Goal: Information Seeking & Learning: Learn about a topic

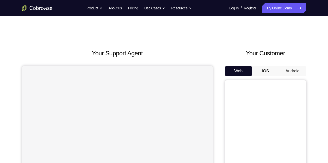
click at [296, 71] on button "Android" at bounding box center [292, 71] width 27 height 10
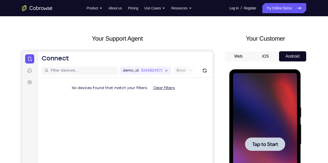
click at [269, 146] on span "Tap to Start" at bounding box center [265, 143] width 26 height 5
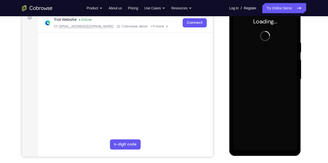
scroll to position [64, 0]
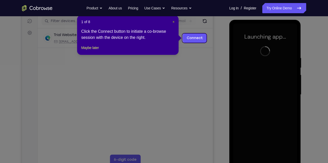
click at [172, 21] on span "×" at bounding box center [173, 22] width 2 height 4
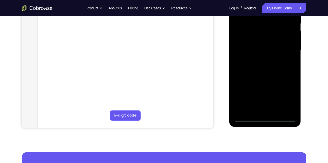
scroll to position [109, 0]
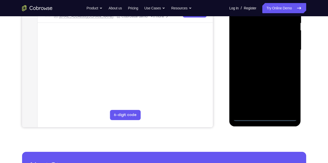
click at [264, 116] on div at bounding box center [265, 50] width 64 height 142
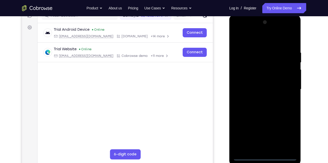
click at [286, 135] on div at bounding box center [265, 89] width 64 height 142
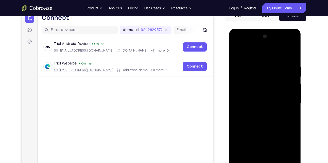
scroll to position [56, 0]
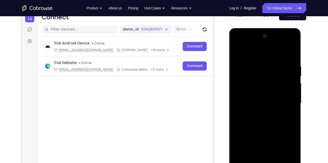
click at [250, 54] on div at bounding box center [265, 103] width 64 height 142
click at [256, 74] on div at bounding box center [265, 103] width 64 height 142
click at [285, 71] on div at bounding box center [265, 103] width 64 height 142
click at [287, 103] on div at bounding box center [265, 103] width 64 height 142
click at [260, 113] on div at bounding box center [265, 103] width 64 height 142
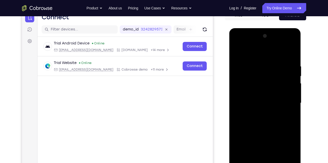
click at [254, 96] on div at bounding box center [265, 103] width 64 height 142
click at [258, 98] on div at bounding box center [265, 103] width 64 height 142
click at [287, 54] on div at bounding box center [265, 103] width 64 height 142
click at [268, 90] on div at bounding box center [265, 103] width 64 height 142
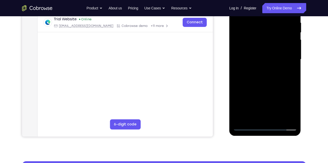
scroll to position [100, 0]
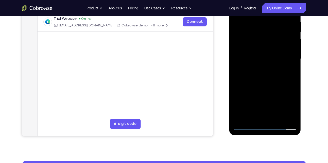
click at [279, 119] on div at bounding box center [265, 59] width 64 height 142
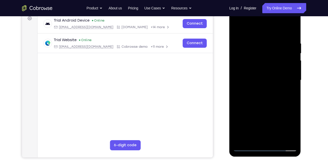
scroll to position [79, 0]
click at [263, 107] on div at bounding box center [265, 80] width 64 height 142
click at [267, 67] on div at bounding box center [265, 80] width 64 height 142
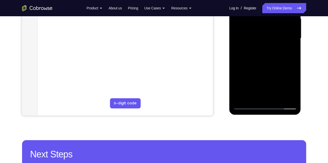
click at [253, 96] on div at bounding box center [265, 38] width 64 height 142
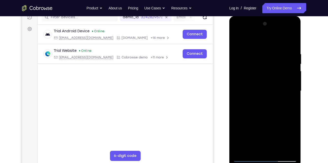
scroll to position [68, 0]
click at [278, 49] on div at bounding box center [265, 91] width 64 height 142
click at [282, 94] on div at bounding box center [265, 91] width 64 height 142
click at [237, 40] on div at bounding box center [265, 91] width 64 height 142
drag, startPoint x: 263, startPoint y: 110, endPoint x: 272, endPoint y: 89, distance: 22.8
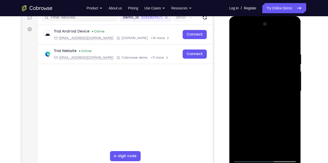
click at [272, 89] on div at bounding box center [265, 91] width 64 height 142
drag, startPoint x: 278, startPoint y: 90, endPoint x: 260, endPoint y: 120, distance: 35.3
click at [260, 120] on div at bounding box center [265, 91] width 64 height 142
click at [238, 40] on div at bounding box center [265, 91] width 64 height 142
drag, startPoint x: 283, startPoint y: 53, endPoint x: 258, endPoint y: 52, distance: 24.8
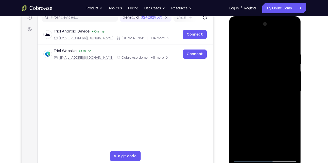
click at [258, 52] on div at bounding box center [265, 91] width 64 height 142
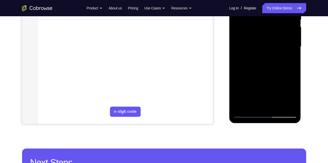
scroll to position [112, 0]
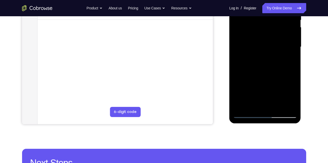
click at [294, 100] on div at bounding box center [265, 47] width 64 height 142
click at [275, 107] on div at bounding box center [265, 47] width 64 height 142
drag, startPoint x: 269, startPoint y: 50, endPoint x: 258, endPoint y: 85, distance: 37.0
click at [258, 85] on div at bounding box center [265, 47] width 64 height 142
click at [274, 41] on div at bounding box center [265, 47] width 64 height 142
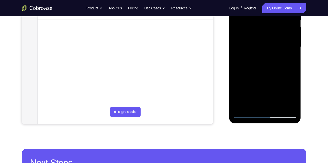
click at [247, 113] on div at bounding box center [265, 47] width 64 height 142
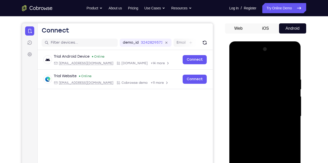
scroll to position [40, 0]
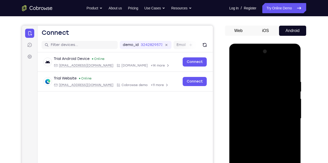
click at [237, 66] on div at bounding box center [265, 118] width 64 height 142
click at [257, 79] on div at bounding box center [265, 118] width 64 height 142
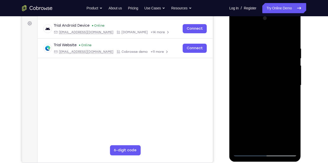
scroll to position [74, 0]
click at [283, 96] on div at bounding box center [265, 85] width 64 height 142
click at [290, 34] on div at bounding box center [265, 85] width 64 height 142
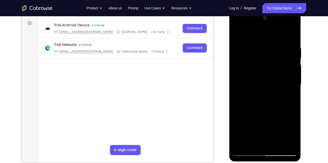
drag, startPoint x: 271, startPoint y: 44, endPoint x: 252, endPoint y: 51, distance: 20.1
click at [252, 51] on div at bounding box center [265, 85] width 64 height 142
drag, startPoint x: 282, startPoint y: 49, endPoint x: 259, endPoint y: 46, distance: 23.5
click at [259, 46] on div at bounding box center [265, 85] width 64 height 142
drag, startPoint x: 290, startPoint y: 48, endPoint x: 261, endPoint y: 48, distance: 28.6
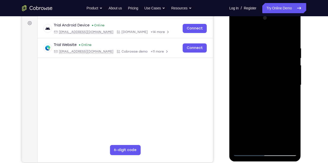
click at [261, 48] on div at bounding box center [265, 85] width 64 height 142
drag, startPoint x: 287, startPoint y: 49, endPoint x: 264, endPoint y: 49, distance: 22.8
click at [264, 49] on div at bounding box center [265, 85] width 64 height 142
drag, startPoint x: 281, startPoint y: 41, endPoint x: 264, endPoint y: 48, distance: 18.5
click at [264, 48] on div at bounding box center [265, 85] width 64 height 142
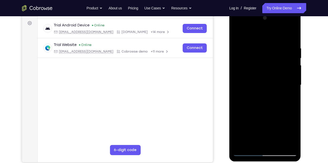
drag, startPoint x: 284, startPoint y: 47, endPoint x: 252, endPoint y: 48, distance: 32.5
click at [252, 48] on div at bounding box center [265, 85] width 64 height 142
drag, startPoint x: 276, startPoint y: 45, endPoint x: 260, endPoint y: 46, distance: 15.7
click at [260, 46] on div at bounding box center [265, 85] width 64 height 142
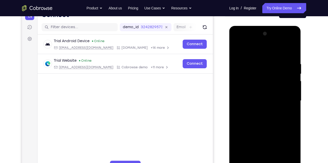
scroll to position [57, 0]
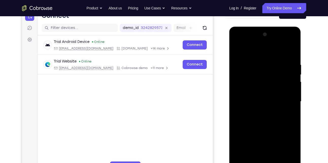
click at [291, 50] on div at bounding box center [265, 101] width 64 height 142
drag, startPoint x: 277, startPoint y: 69, endPoint x: 259, endPoint y: 96, distance: 31.9
click at [259, 96] on div at bounding box center [265, 101] width 64 height 142
click at [247, 96] on div at bounding box center [265, 101] width 64 height 142
click at [238, 61] on div at bounding box center [265, 101] width 64 height 142
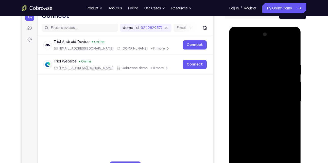
click at [294, 106] on div at bounding box center [265, 101] width 64 height 142
click at [287, 106] on div at bounding box center [265, 101] width 64 height 142
click at [293, 89] on div at bounding box center [265, 101] width 64 height 142
click at [237, 49] on div at bounding box center [265, 101] width 64 height 142
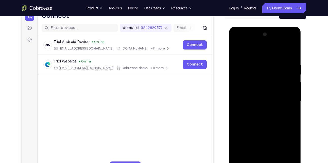
click at [237, 49] on div at bounding box center [265, 101] width 64 height 142
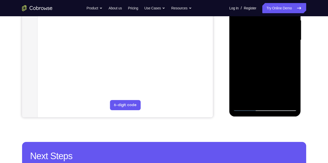
scroll to position [121, 0]
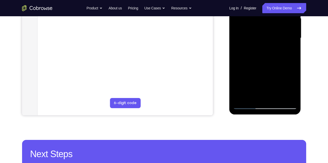
click at [277, 98] on div at bounding box center [265, 38] width 64 height 142
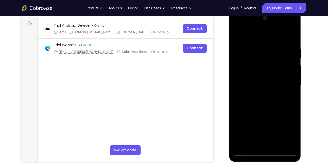
drag, startPoint x: 271, startPoint y: 60, endPoint x: 243, endPoint y: 62, distance: 27.5
click at [243, 62] on div at bounding box center [265, 85] width 64 height 142
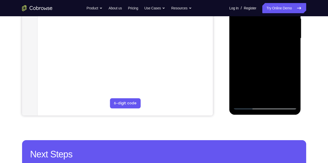
scroll to position [122, 0]
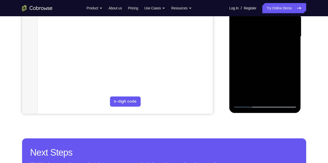
click at [246, 103] on div at bounding box center [265, 37] width 64 height 142
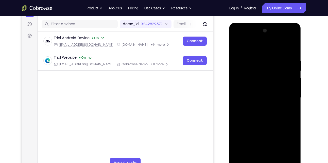
scroll to position [61, 0]
drag, startPoint x: 268, startPoint y: 67, endPoint x: 267, endPoint y: 87, distance: 19.8
click at [267, 87] on div at bounding box center [265, 97] width 64 height 142
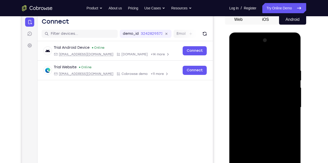
scroll to position [103, 0]
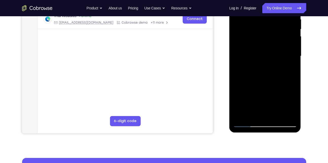
click at [277, 115] on div at bounding box center [265, 56] width 64 height 142
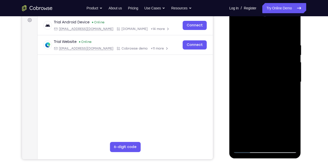
scroll to position [70, 0]
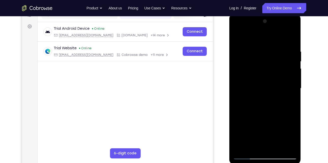
click at [273, 52] on div at bounding box center [265, 88] width 64 height 142
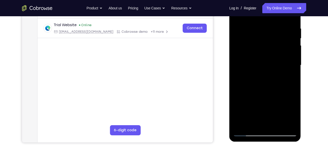
scroll to position [119, 0]
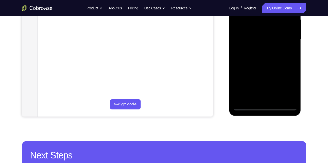
click at [245, 105] on div at bounding box center [265, 39] width 64 height 142
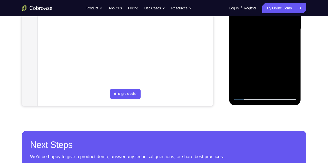
scroll to position [129, 0]
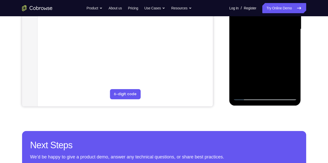
click at [247, 97] on div at bounding box center [265, 29] width 64 height 142
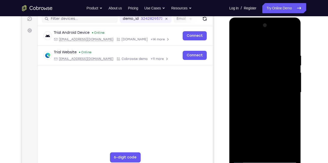
scroll to position [67, 0]
click at [280, 56] on div at bounding box center [265, 92] width 64 height 142
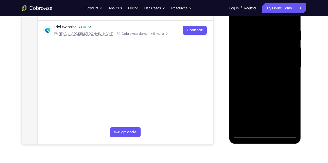
scroll to position [92, 0]
click at [274, 30] on div at bounding box center [265, 67] width 64 height 142
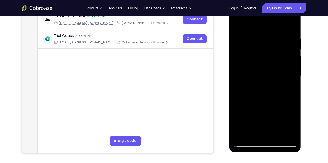
scroll to position [111, 0]
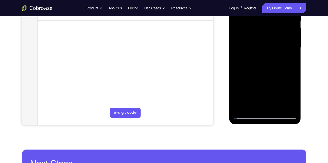
click at [246, 116] on div at bounding box center [265, 48] width 64 height 142
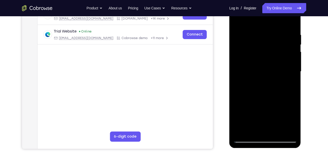
scroll to position [88, 0]
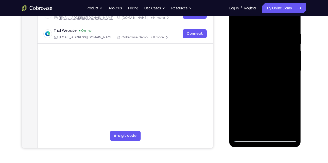
click at [291, 94] on div at bounding box center [265, 71] width 64 height 142
click at [271, 103] on div at bounding box center [265, 71] width 64 height 142
drag, startPoint x: 271, startPoint y: 103, endPoint x: 293, endPoint y: 94, distance: 24.7
click at [293, 94] on div at bounding box center [265, 71] width 64 height 142
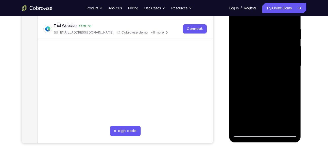
scroll to position [105, 0]
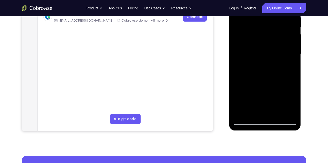
click at [286, 114] on div at bounding box center [265, 54] width 64 height 142
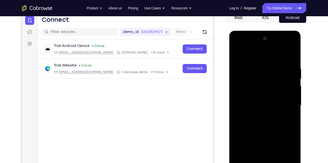
scroll to position [53, 0]
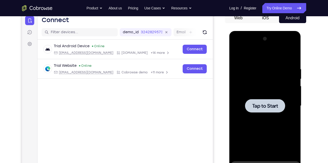
click at [257, 93] on div at bounding box center [265, 106] width 64 height 142
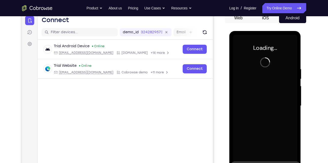
scroll to position [113, 0]
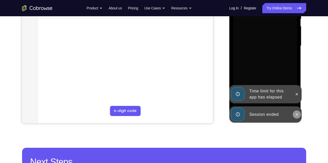
click at [297, 113] on icon at bounding box center [296, 114] width 4 height 4
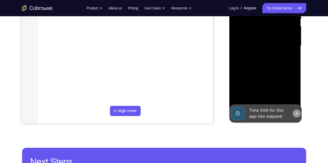
click at [298, 112] on icon at bounding box center [296, 113] width 4 height 4
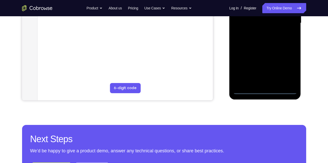
scroll to position [135, 0]
click at [245, 91] on div at bounding box center [265, 23] width 64 height 142
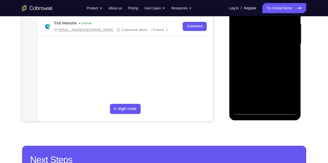
scroll to position [115, 0]
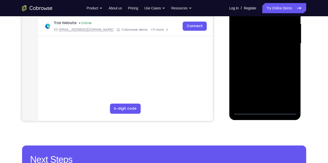
click at [247, 112] on div at bounding box center [265, 44] width 64 height 142
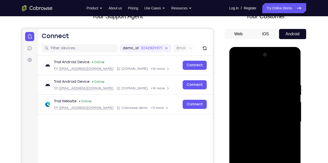
scroll to position [95, 0]
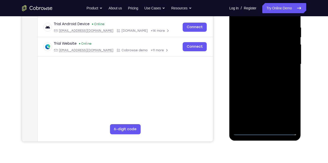
click at [292, 110] on div at bounding box center [265, 64] width 64 height 142
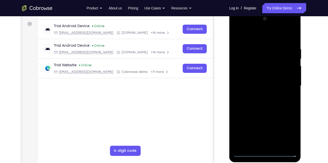
scroll to position [74, 0]
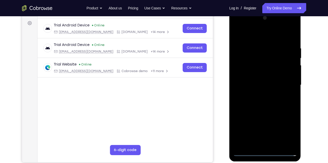
click at [286, 126] on div at bounding box center [265, 85] width 64 height 142
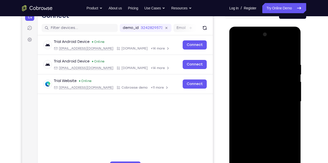
click at [252, 54] on div at bounding box center [265, 101] width 64 height 142
click at [287, 101] on div at bounding box center [265, 101] width 64 height 142
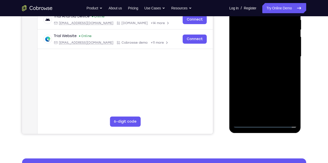
scroll to position [107, 0]
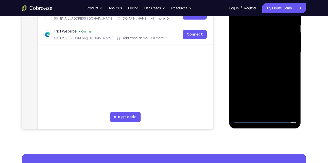
click at [273, 112] on div at bounding box center [265, 52] width 64 height 142
click at [251, 48] on div at bounding box center [265, 52] width 64 height 142
click at [250, 41] on div at bounding box center [265, 52] width 64 height 142
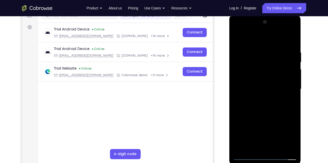
scroll to position [69, 0]
click at [253, 88] on div at bounding box center [265, 89] width 64 height 142
click at [258, 104] on div at bounding box center [265, 89] width 64 height 142
click at [287, 39] on div at bounding box center [265, 89] width 64 height 142
click at [271, 102] on div at bounding box center [265, 89] width 64 height 142
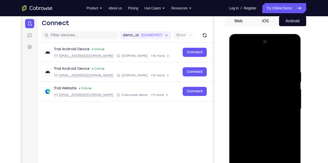
scroll to position [50, 0]
click at [290, 63] on div at bounding box center [265, 109] width 64 height 142
drag, startPoint x: 282, startPoint y: 70, endPoint x: 254, endPoint y: 70, distance: 27.9
click at [254, 70] on div at bounding box center [265, 109] width 64 height 142
drag, startPoint x: 281, startPoint y: 69, endPoint x: 277, endPoint y: 69, distance: 4.1
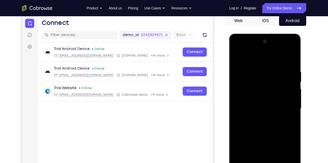
click at [277, 69] on div at bounding box center [265, 109] width 64 height 142
click at [249, 70] on div at bounding box center [265, 109] width 64 height 142
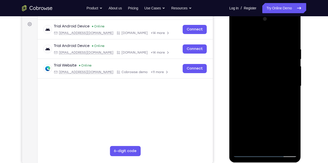
scroll to position [70, 0]
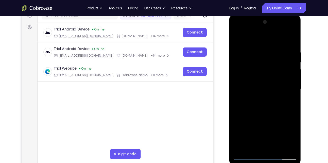
click at [291, 41] on div at bounding box center [265, 89] width 64 height 142
click at [238, 49] on div at bounding box center [265, 89] width 64 height 142
click at [288, 90] on div at bounding box center [265, 89] width 64 height 142
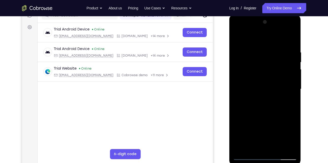
click at [288, 90] on div at bounding box center [265, 89] width 64 height 142
click at [290, 41] on div at bounding box center [265, 89] width 64 height 142
click at [266, 47] on div at bounding box center [265, 89] width 64 height 142
click at [284, 83] on div at bounding box center [265, 89] width 64 height 142
click at [288, 88] on div at bounding box center [265, 89] width 64 height 142
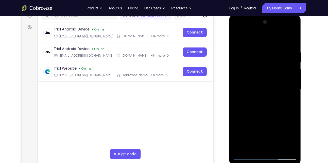
click at [238, 99] on div at bounding box center [265, 89] width 64 height 142
click at [285, 92] on div at bounding box center [265, 89] width 64 height 142
click at [289, 89] on div at bounding box center [265, 89] width 64 height 142
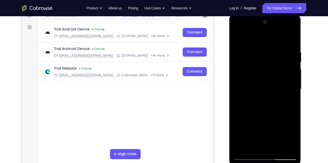
click at [289, 89] on div at bounding box center [265, 89] width 64 height 142
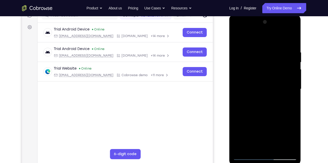
click at [289, 89] on div at bounding box center [265, 89] width 64 height 142
click at [238, 84] on div at bounding box center [265, 89] width 64 height 142
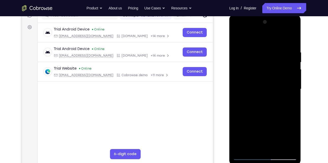
click at [291, 91] on div at bounding box center [265, 89] width 64 height 142
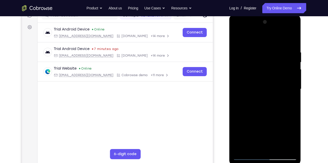
click at [291, 91] on div at bounding box center [265, 89] width 64 height 142
click at [240, 92] on div at bounding box center [265, 89] width 64 height 142
click at [283, 101] on div at bounding box center [265, 89] width 64 height 142
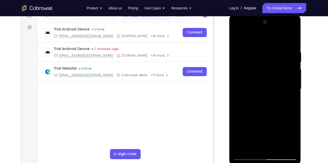
click at [283, 101] on div at bounding box center [265, 89] width 64 height 142
click at [290, 90] on div at bounding box center [265, 89] width 64 height 142
click at [291, 92] on div at bounding box center [265, 89] width 64 height 142
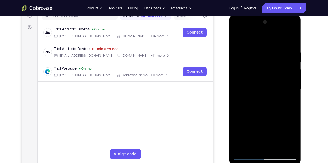
click at [291, 92] on div at bounding box center [265, 89] width 64 height 142
click at [292, 85] on div at bounding box center [265, 89] width 64 height 142
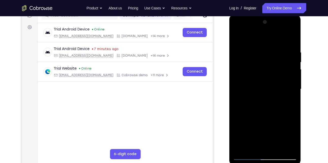
click at [290, 39] on div at bounding box center [265, 89] width 64 height 142
drag, startPoint x: 286, startPoint y: 47, endPoint x: 256, endPoint y: 52, distance: 30.1
click at [256, 52] on div at bounding box center [265, 89] width 64 height 142
drag, startPoint x: 273, startPoint y: 49, endPoint x: 250, endPoint y: 50, distance: 23.3
click at [250, 50] on div at bounding box center [265, 89] width 64 height 142
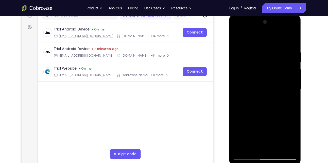
drag, startPoint x: 276, startPoint y: 49, endPoint x: 231, endPoint y: 54, distance: 44.9
click at [231, 54] on div at bounding box center [265, 89] width 72 height 151
drag, startPoint x: 283, startPoint y: 52, endPoint x: 249, endPoint y: 53, distance: 34.2
click at [249, 53] on div at bounding box center [265, 89] width 64 height 142
drag, startPoint x: 289, startPoint y: 49, endPoint x: 256, endPoint y: 50, distance: 32.7
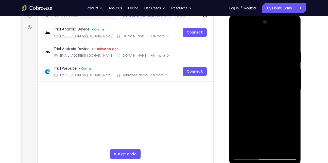
click at [256, 50] on div at bounding box center [265, 89] width 64 height 142
drag, startPoint x: 274, startPoint y: 52, endPoint x: 246, endPoint y: 48, distance: 28.8
click at [246, 48] on div at bounding box center [265, 89] width 64 height 142
drag, startPoint x: 274, startPoint y: 52, endPoint x: 245, endPoint y: 54, distance: 29.2
click at [245, 54] on div at bounding box center [265, 89] width 64 height 142
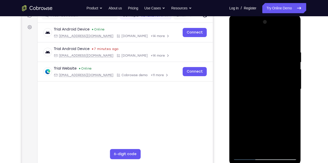
click at [292, 51] on div at bounding box center [265, 89] width 64 height 142
click at [292, 86] on div at bounding box center [265, 89] width 64 height 142
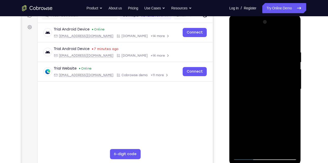
click at [292, 86] on div at bounding box center [265, 89] width 64 height 142
click at [290, 39] on div at bounding box center [265, 89] width 64 height 142
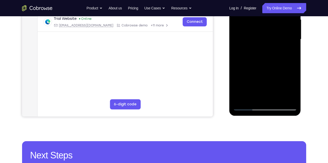
scroll to position [122, 0]
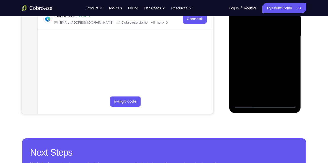
click at [241, 96] on div at bounding box center [265, 37] width 64 height 142
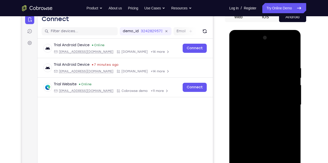
scroll to position [105, 0]
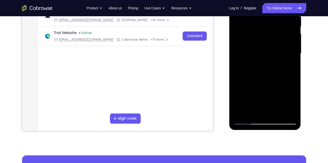
click at [289, 113] on div at bounding box center [265, 54] width 64 height 142
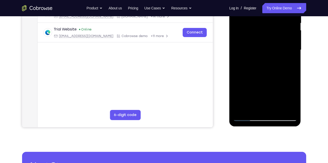
scroll to position [113, 0]
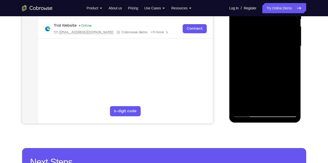
click at [239, 105] on div at bounding box center [265, 46] width 64 height 142
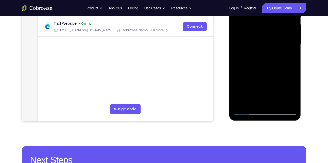
scroll to position [116, 0]
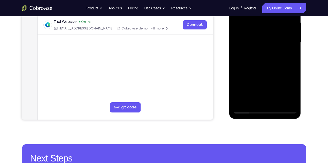
click at [254, 102] on div at bounding box center [265, 42] width 64 height 142
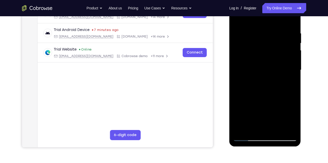
scroll to position [62, 0]
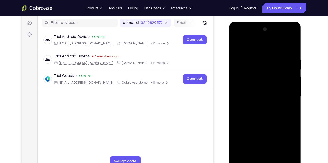
click at [250, 46] on div at bounding box center [265, 96] width 64 height 142
click at [237, 77] on div at bounding box center [265, 96] width 64 height 142
drag, startPoint x: 261, startPoint y: 114, endPoint x: 265, endPoint y: 79, distance: 35.0
click at [265, 79] on div at bounding box center [265, 96] width 64 height 142
click at [263, 106] on div at bounding box center [265, 96] width 64 height 142
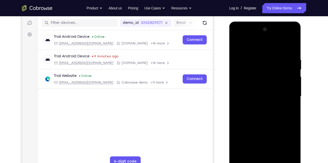
drag, startPoint x: 258, startPoint y: 103, endPoint x: 271, endPoint y: 72, distance: 33.2
click at [271, 72] on div at bounding box center [265, 96] width 64 height 142
click at [238, 44] on div at bounding box center [265, 96] width 64 height 142
drag, startPoint x: 251, startPoint y: 126, endPoint x: 255, endPoint y: 90, distance: 36.7
click at [255, 90] on div at bounding box center [265, 96] width 64 height 142
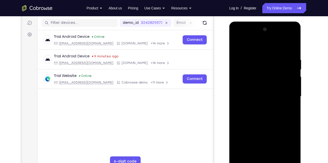
drag, startPoint x: 247, startPoint y: 128, endPoint x: 256, endPoint y: 95, distance: 34.8
click at [256, 95] on div at bounding box center [265, 96] width 64 height 142
drag, startPoint x: 254, startPoint y: 125, endPoint x: 260, endPoint y: 93, distance: 33.4
click at [260, 93] on div at bounding box center [265, 96] width 64 height 142
drag, startPoint x: 255, startPoint y: 120, endPoint x: 259, endPoint y: 93, distance: 27.6
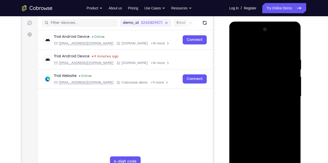
click at [259, 93] on div at bounding box center [265, 96] width 64 height 142
click at [286, 105] on div at bounding box center [265, 96] width 64 height 142
click at [280, 90] on div at bounding box center [265, 96] width 64 height 142
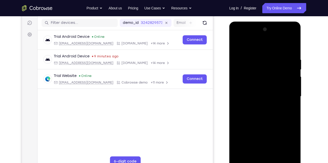
click at [292, 68] on div at bounding box center [265, 96] width 64 height 142
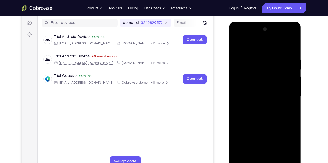
click at [292, 68] on div at bounding box center [265, 96] width 64 height 142
click at [239, 44] on div at bounding box center [265, 96] width 64 height 142
click at [245, 116] on div at bounding box center [265, 96] width 64 height 142
click at [293, 66] on div at bounding box center [265, 96] width 64 height 142
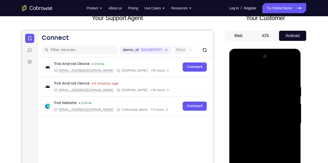
click at [294, 97] on div at bounding box center [265, 123] width 64 height 142
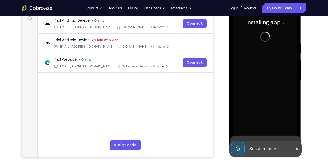
scroll to position [80, 0]
